Goal: Navigation & Orientation: Find specific page/section

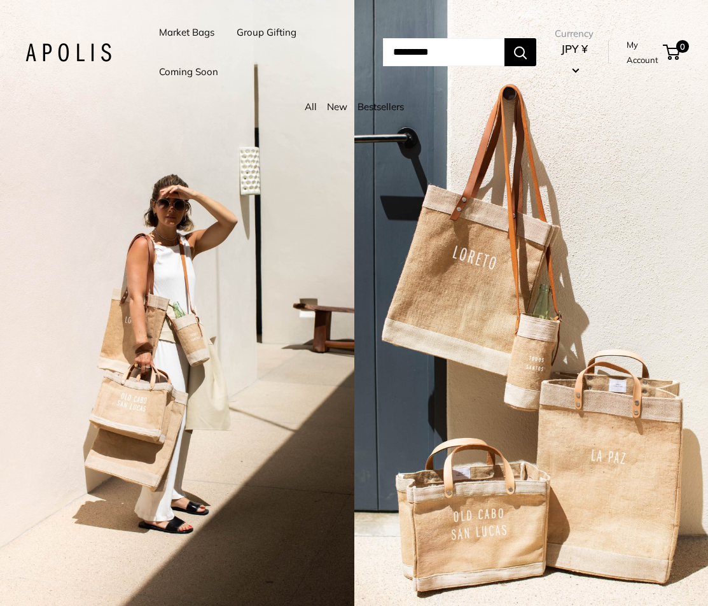
click at [642, 243] on div "2 / 5" at bounding box center [532, 303] width 355 height 606
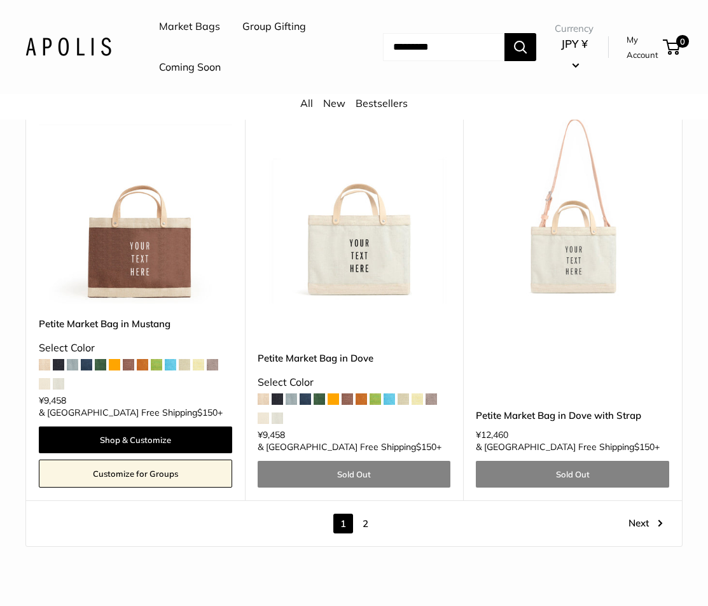
click at [365, 514] on link "2" at bounding box center [366, 524] width 20 height 20
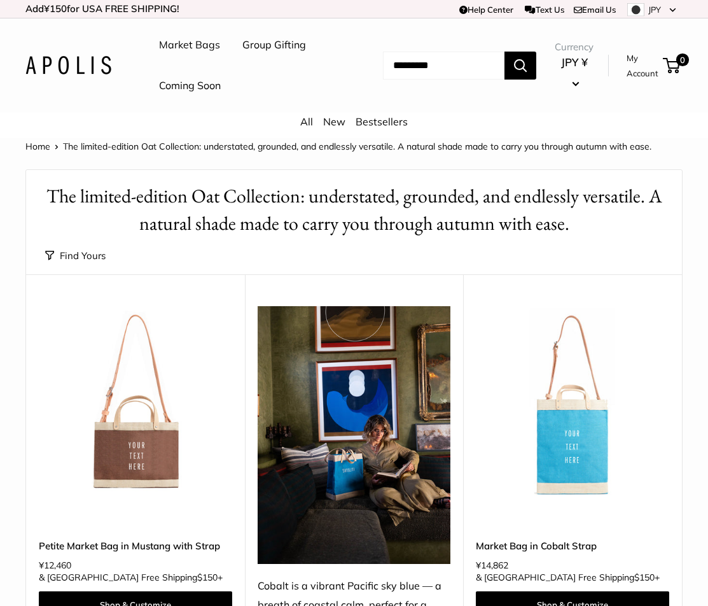
click at [195, 42] on link "Market Bags" at bounding box center [189, 45] width 61 height 19
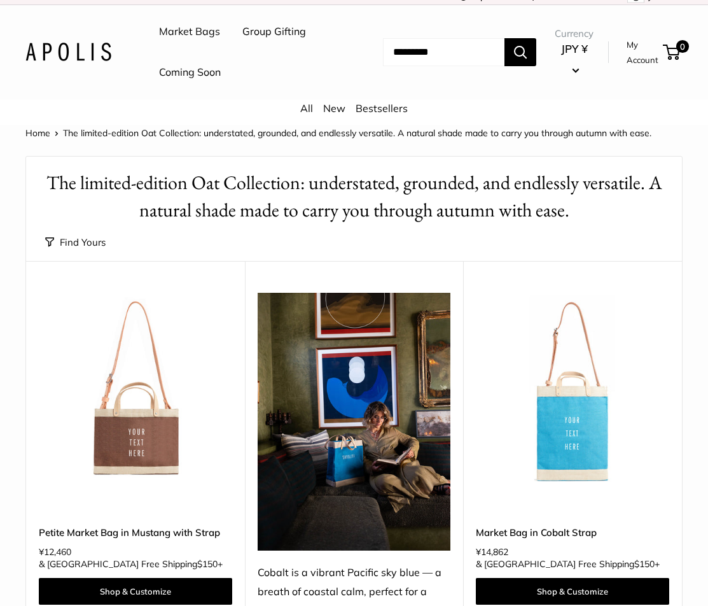
scroll to position [17, 0]
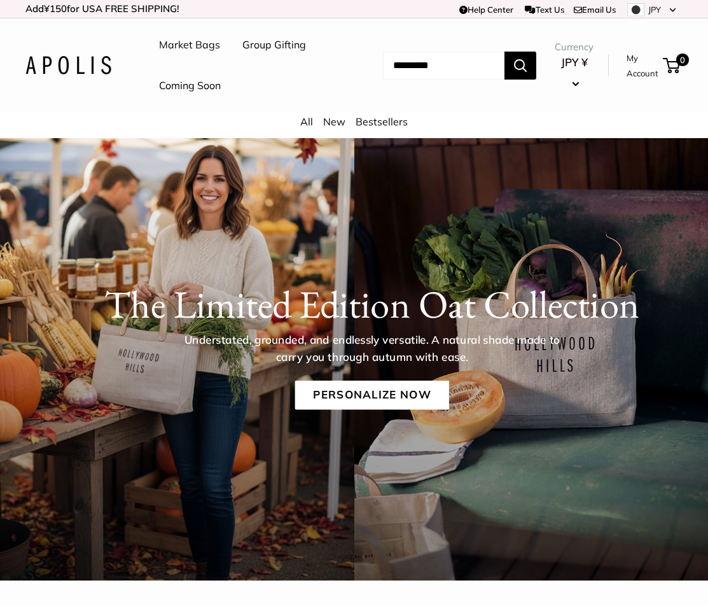
click at [267, 45] on link "Group Gifting" at bounding box center [275, 45] width 64 height 19
click at [284, 47] on link "Group Gifting" at bounding box center [275, 45] width 64 height 19
